Goal: Understand process/instructions

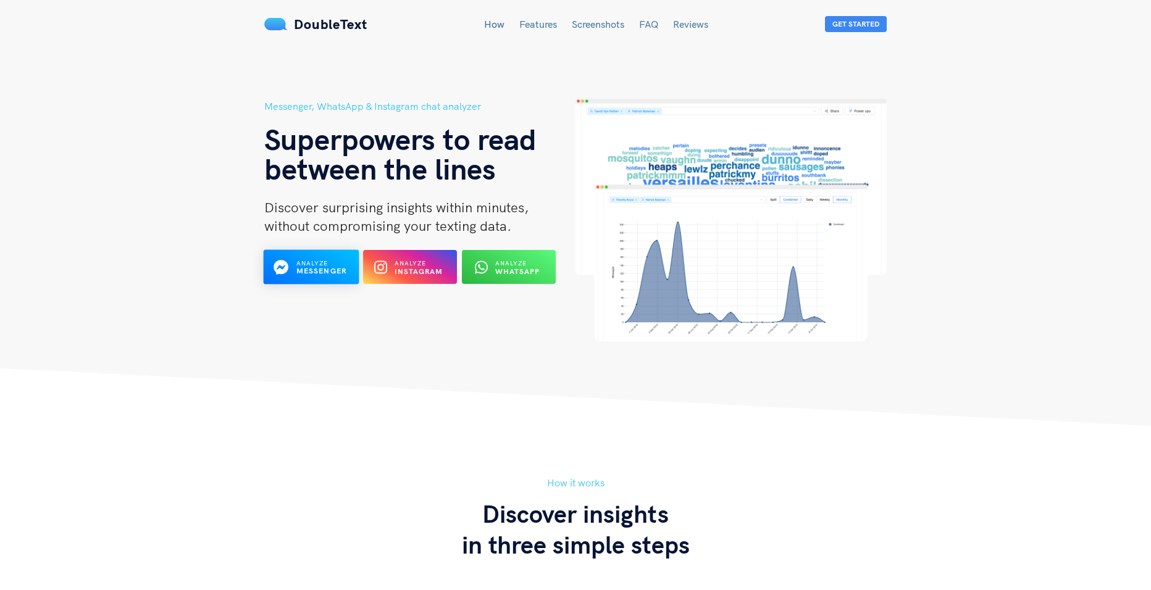
click at [331, 269] on b "Messenger" at bounding box center [321, 271] width 51 height 9
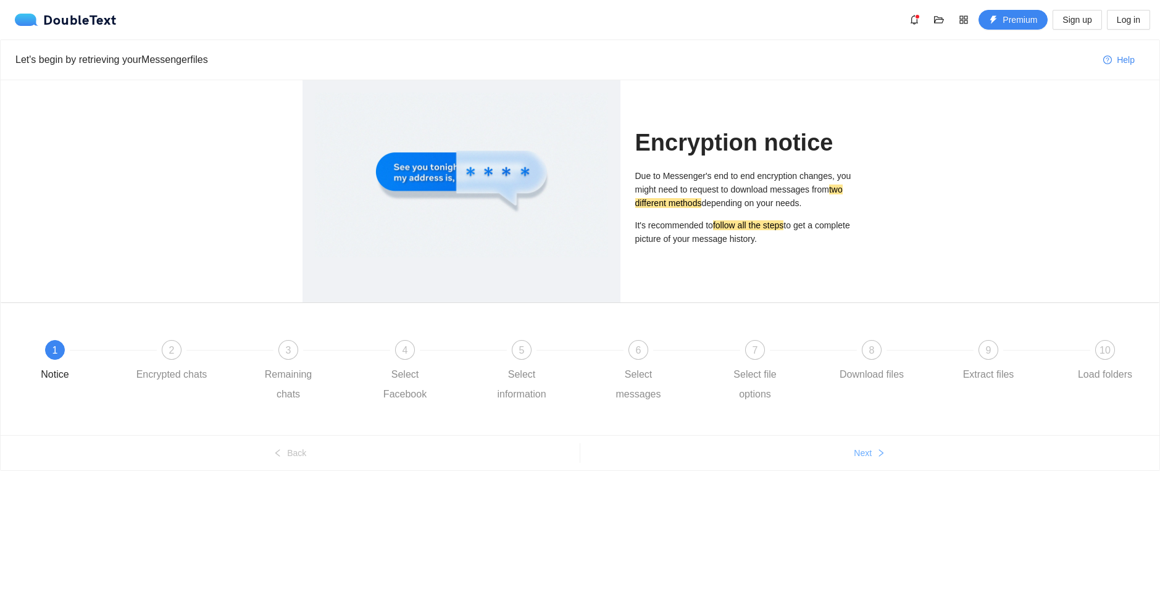
click at [878, 459] on button "Next" at bounding box center [870, 453] width 580 height 20
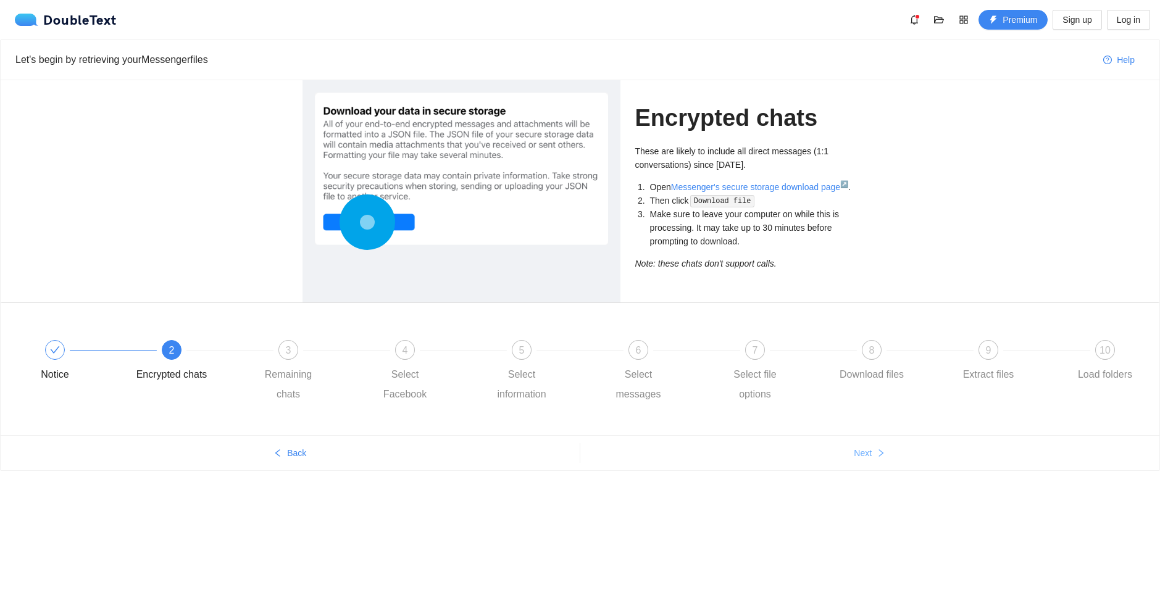
click at [862, 460] on button "Next" at bounding box center [870, 453] width 580 height 20
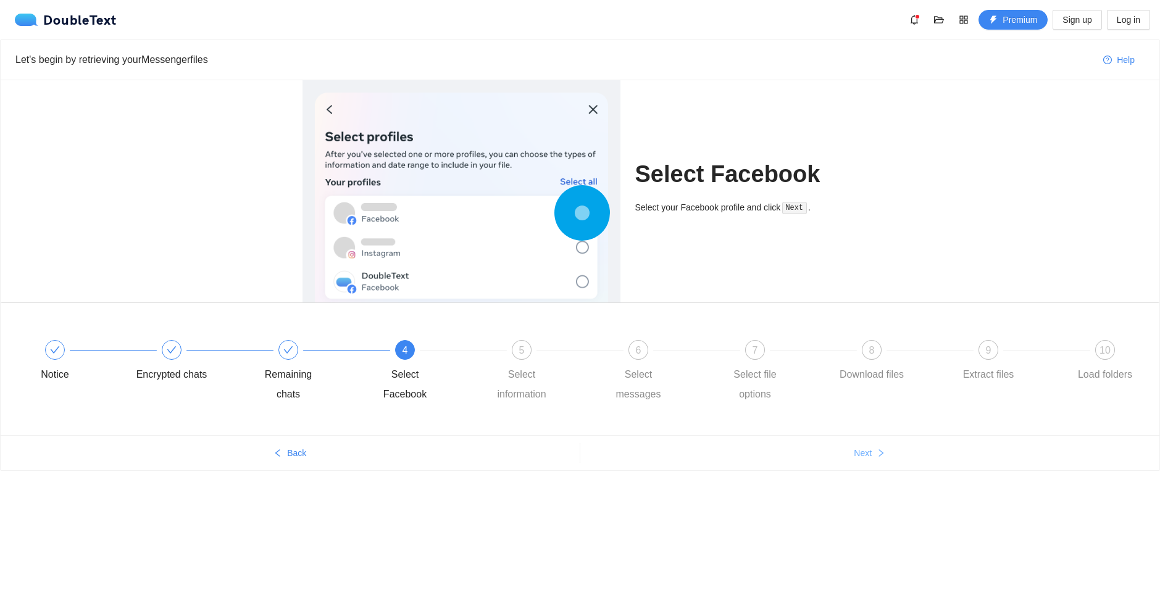
click at [862, 460] on button "Next" at bounding box center [870, 453] width 580 height 20
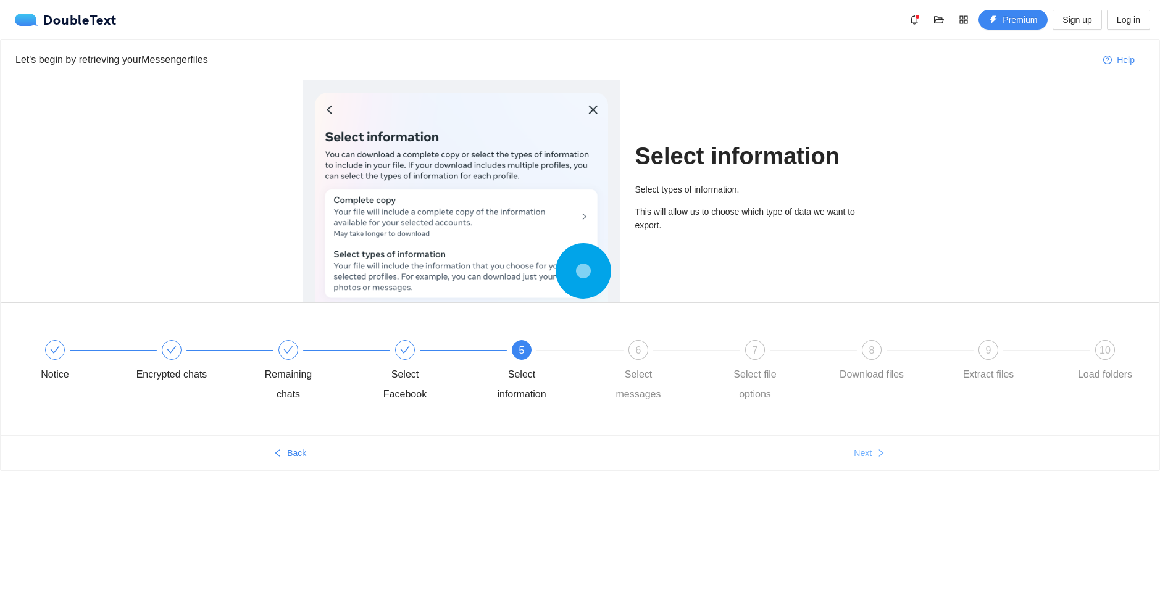
click at [862, 460] on button "Next" at bounding box center [870, 453] width 580 height 20
